Goal: Task Accomplishment & Management: Manage account settings

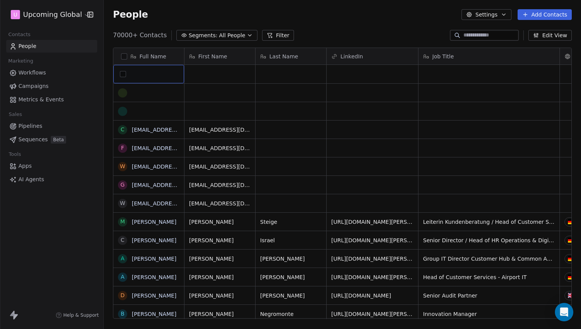
click at [121, 70] on div "grid" at bounding box center [122, 74] width 9 height 9
click at [123, 72] on button "grid" at bounding box center [123, 74] width 6 height 6
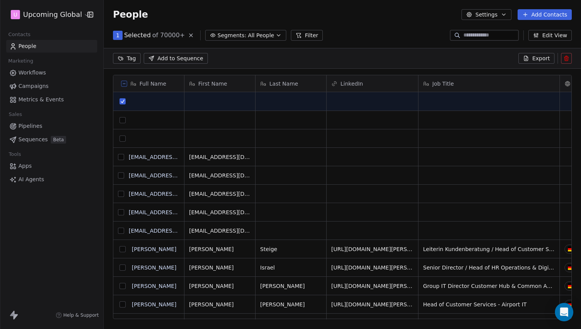
scroll to position [257, 472]
click at [121, 101] on button "grid" at bounding box center [123, 101] width 6 height 6
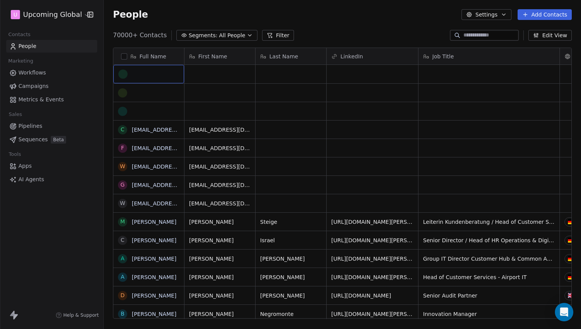
click at [160, 77] on div "grid" at bounding box center [148, 74] width 61 height 9
click at [163, 75] on textarea at bounding box center [149, 77] width 70 height 24
click at [229, 76] on html "U Upcoming Global Contacts People Marketing Workflows Campaigns Metrics & Event…" at bounding box center [290, 164] width 581 height 329
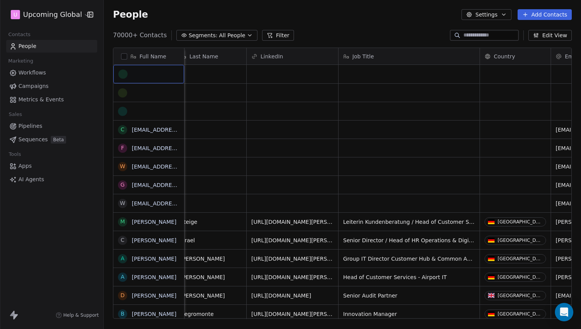
scroll to position [0, 71]
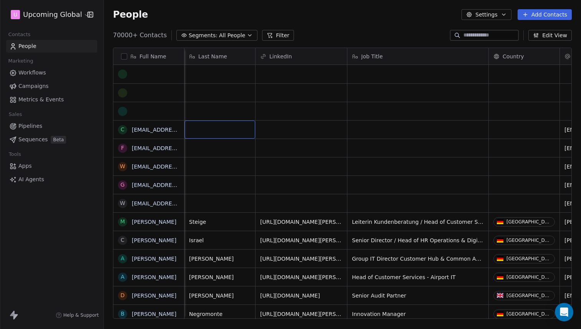
click at [227, 132] on div "grid" at bounding box center [220, 130] width 71 height 18
click at [159, 126] on html "U Upcoming Global Contacts People Marketing Workflows Campaigns Metrics & Event…" at bounding box center [290, 164] width 581 height 329
click at [122, 129] on button "grid" at bounding box center [121, 130] width 6 height 6
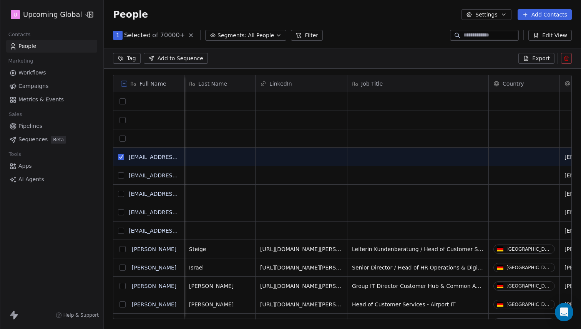
click at [122, 156] on button "grid" at bounding box center [121, 157] width 6 height 6
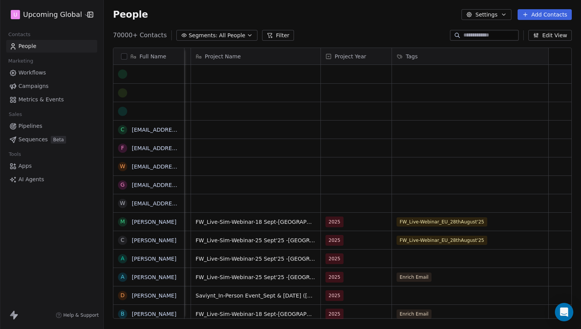
scroll to position [0, 1483]
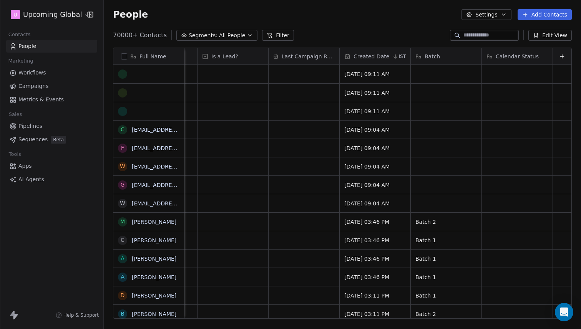
click at [557, 28] on div "People Settings Add Contacts" at bounding box center [342, 14] width 477 height 29
click at [550, 36] on button "Edit View" at bounding box center [550, 35] width 43 height 11
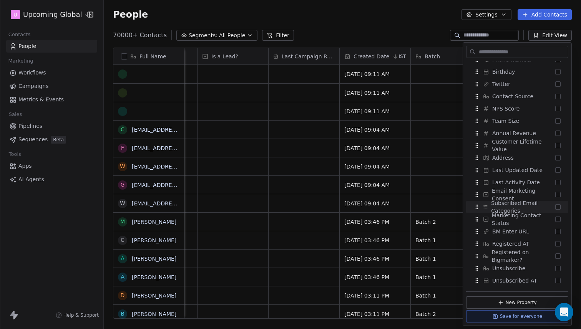
scroll to position [0, 0]
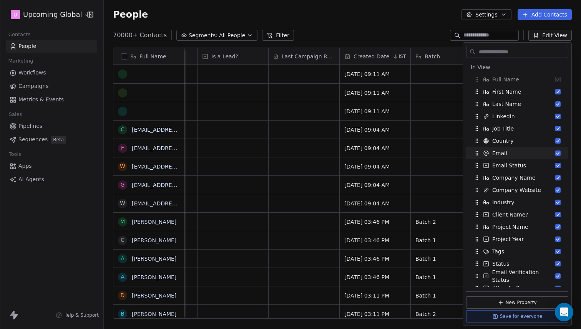
click at [396, 33] on div "70000+ Contacts Segments: All People Filter Edit View" at bounding box center [342, 35] width 477 height 12
